Goal: Transaction & Acquisition: Purchase product/service

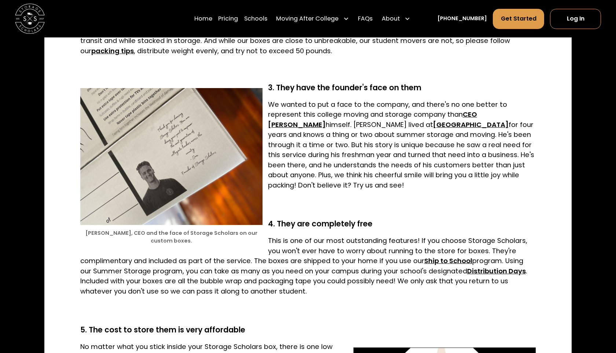
scroll to position [792, 0]
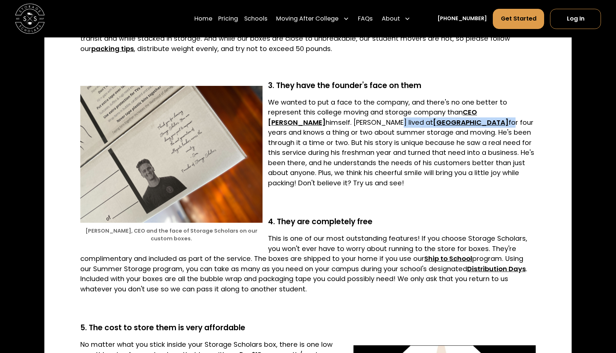
drag, startPoint x: 364, startPoint y: 122, endPoint x: 448, endPoint y: 124, distance: 84.7
click at [448, 124] on p "We wanted to put a face to the company, and there's no one better to represent …" at bounding box center [308, 142] width 456 height 91
copy p "t Wake Forest University f"
click at [425, 148] on p "We wanted to put a face to the company, and there's no one better to represent …" at bounding box center [308, 142] width 456 height 91
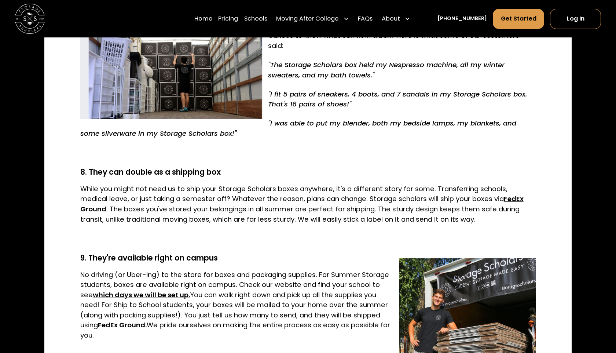
scroll to position [1320, 0]
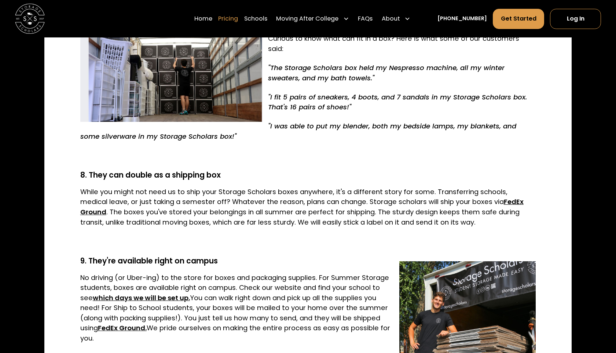
click at [238, 19] on link "Pricing" at bounding box center [228, 18] width 20 height 21
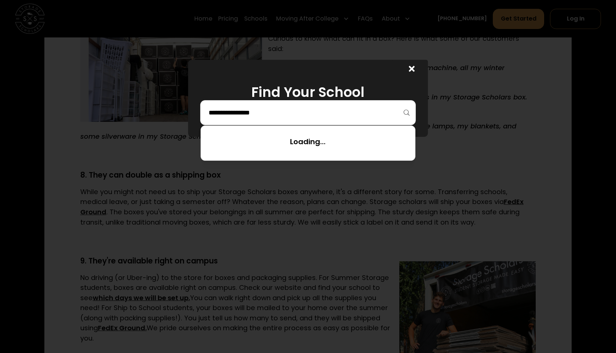
click at [355, 114] on input "search" at bounding box center [308, 112] width 200 height 12
click at [347, 115] on input "***" at bounding box center [308, 112] width 200 height 12
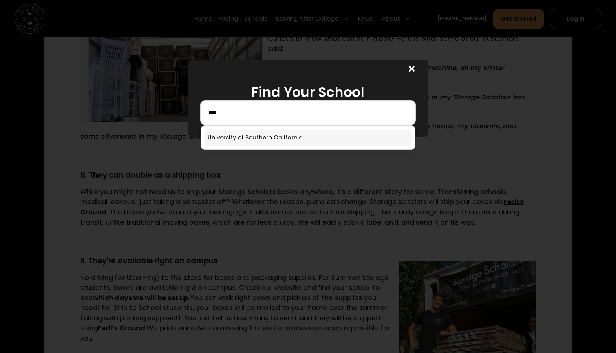
type input "***"
click at [282, 140] on link at bounding box center [308, 137] width 208 height 16
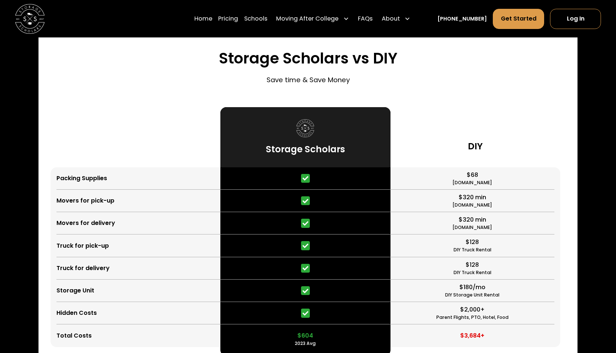
scroll to position [1732, 0]
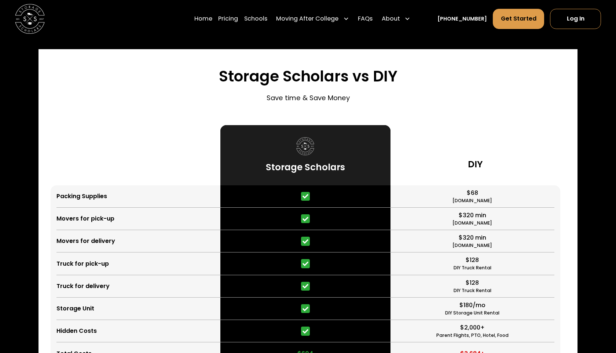
click at [470, 161] on h3 "DIY" at bounding box center [475, 164] width 15 height 12
drag, startPoint x: 457, startPoint y: 187, endPoint x: 483, endPoint y: 203, distance: 30.8
click at [483, 203] on div "$68 HomeDepot.com" at bounding box center [472, 196] width 164 height 22
copy div "$68 HomeDepot.c"
click at [483, 203] on div "HomeDepot.com" at bounding box center [472, 200] width 40 height 7
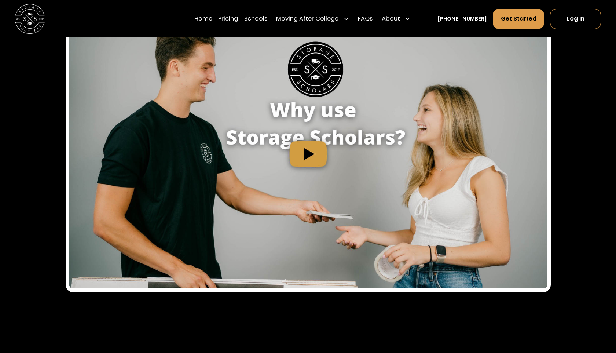
scroll to position [694, 0]
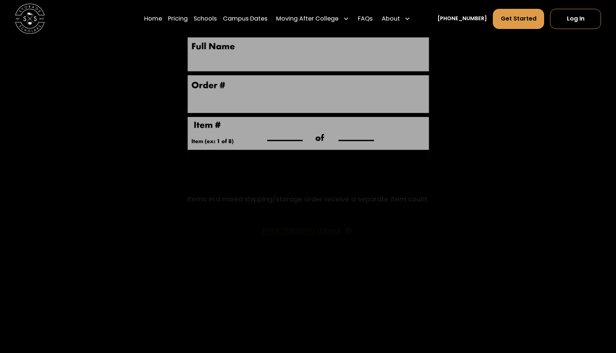
scroll to position [1415, 0]
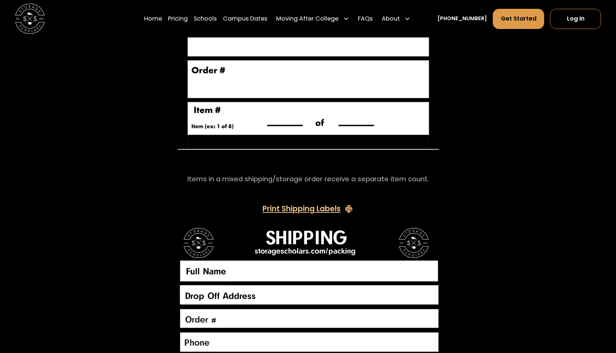
drag, startPoint x: 336, startPoint y: 186, endPoint x: 461, endPoint y: 0, distance: 223.7
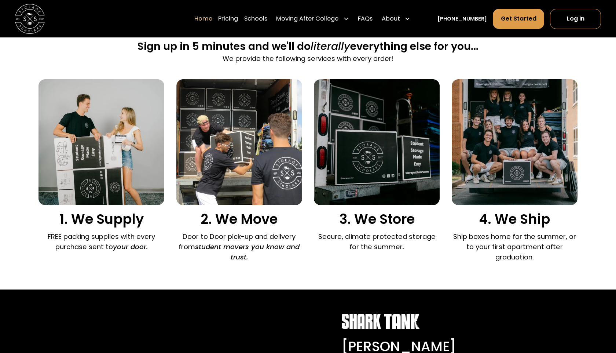
scroll to position [475, 0]
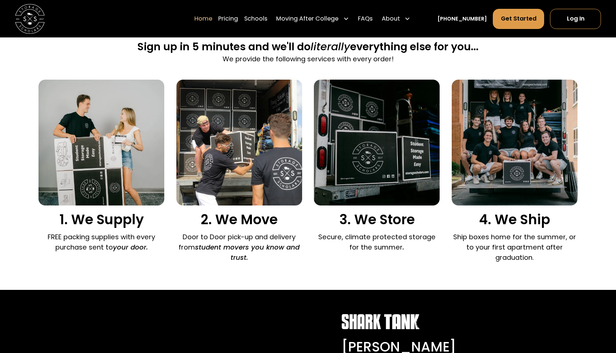
click at [141, 154] on img at bounding box center [101, 143] width 126 height 126
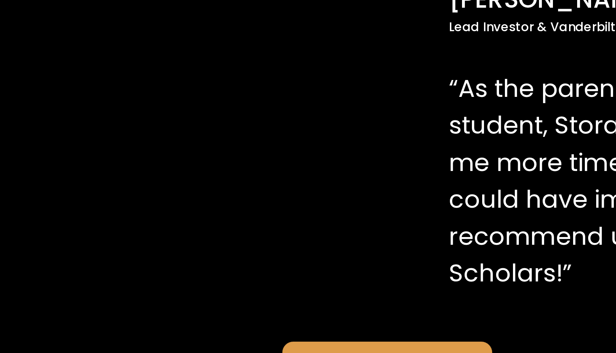
scroll to position [662, 0]
